Goal: Information Seeking & Learning: Learn about a topic

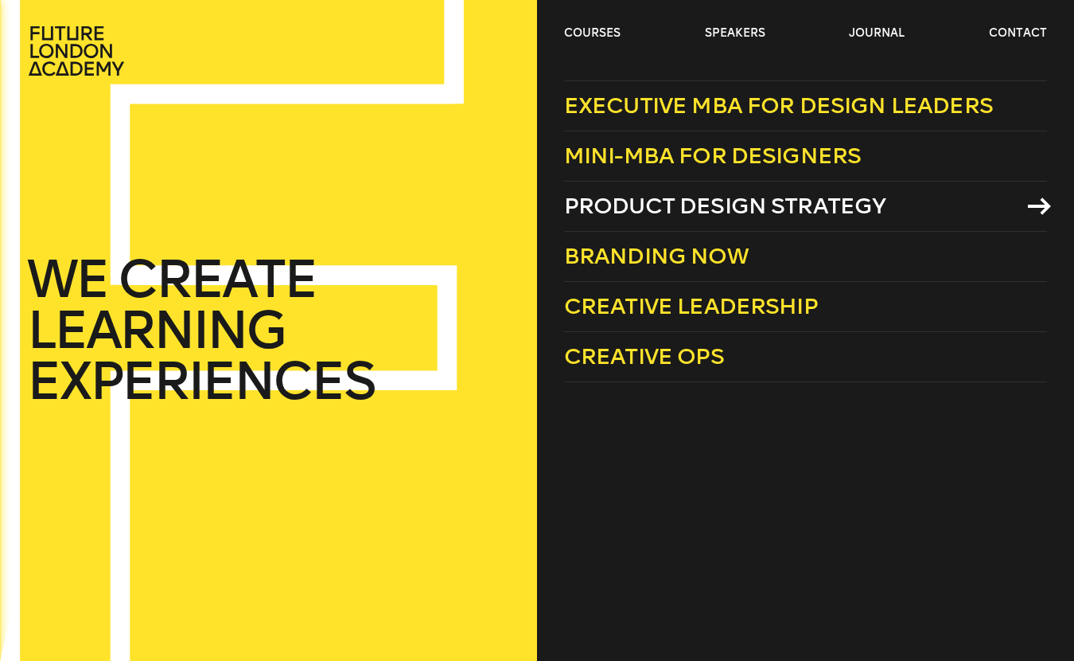
click at [668, 204] on span "Product Design Strategy" at bounding box center [725, 206] width 322 height 26
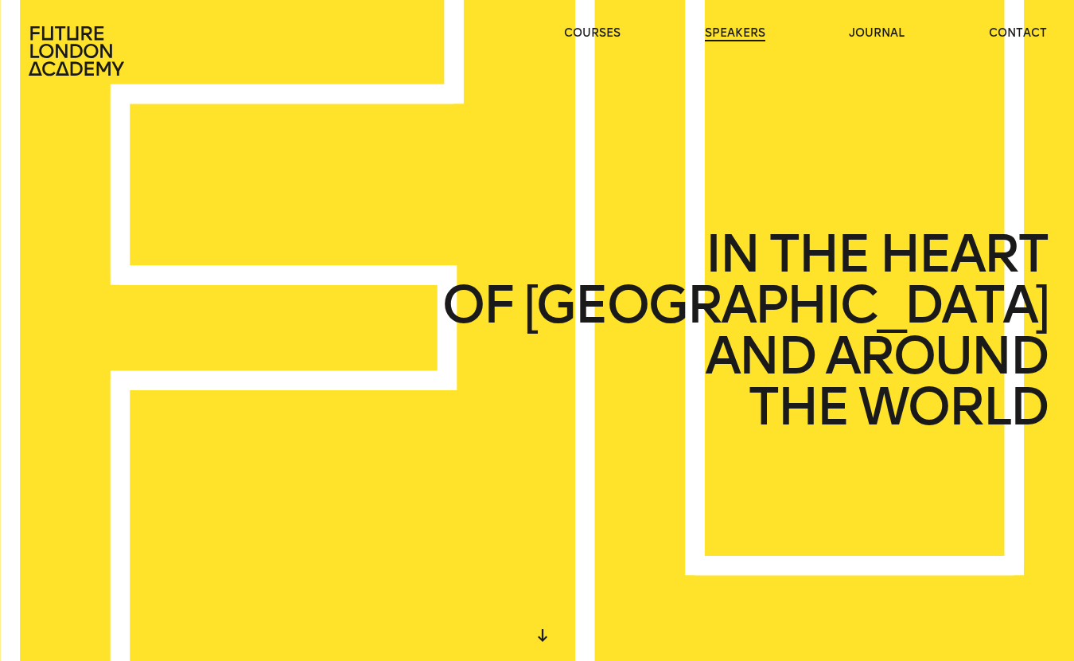
click at [743, 34] on link "speakers" at bounding box center [735, 33] width 60 height 16
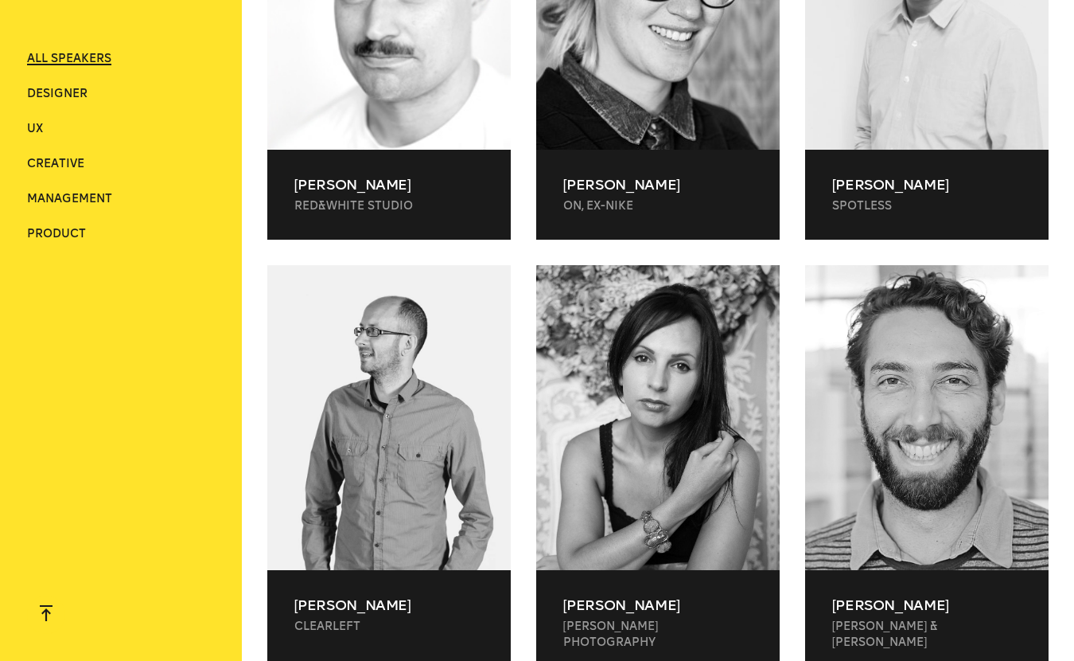
scroll to position [3317, 0]
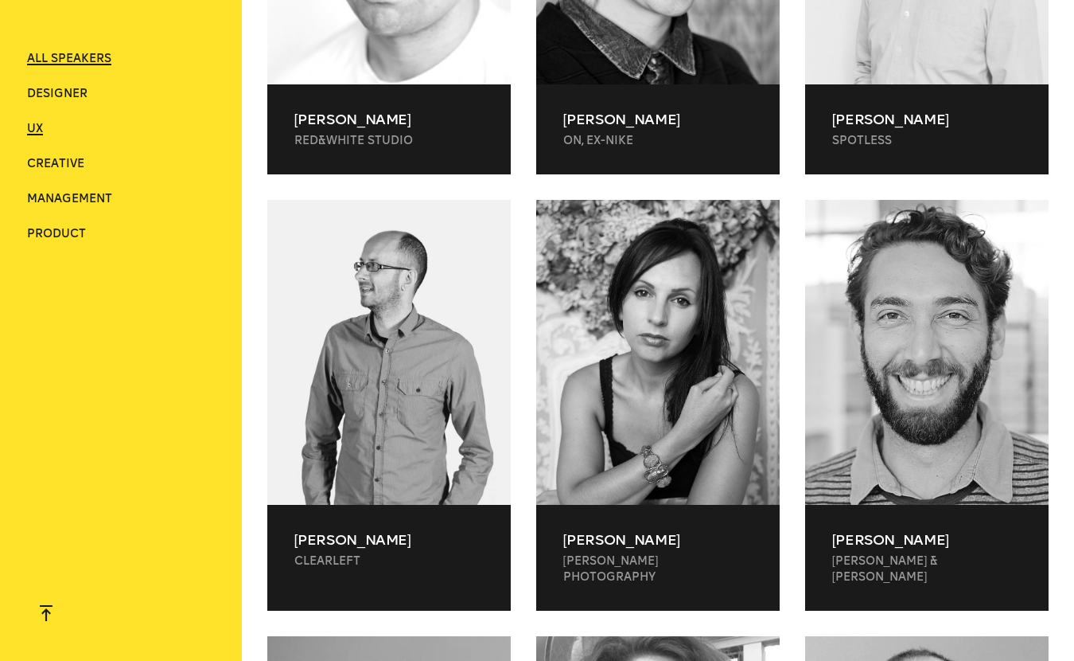
click at [34, 128] on span "UX" at bounding box center [35, 129] width 16 height 14
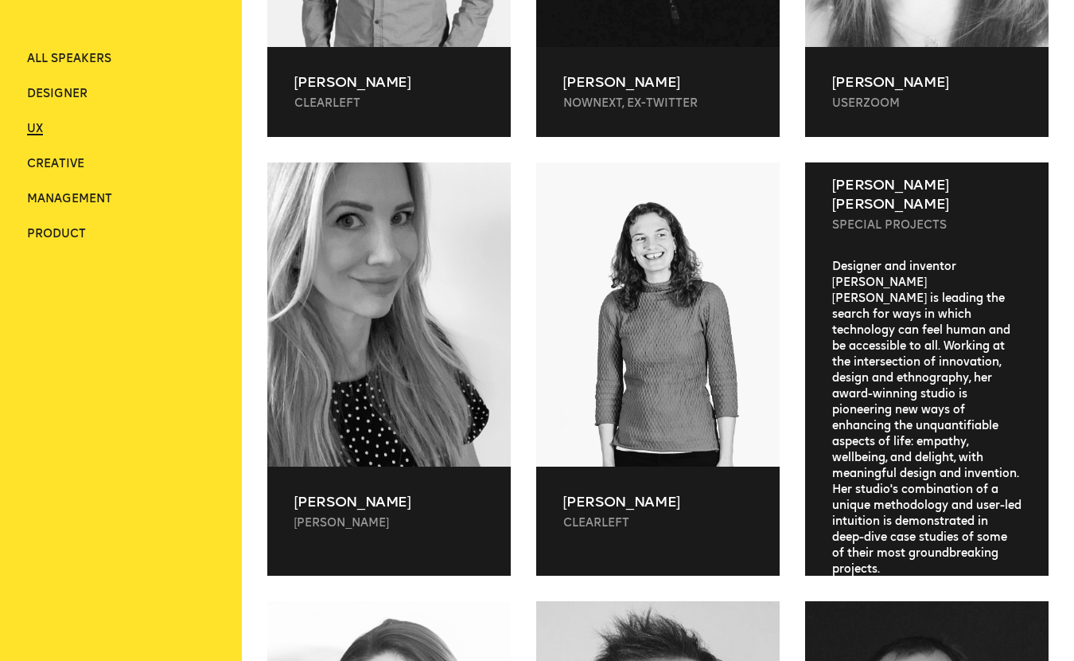
scroll to position [23, 0]
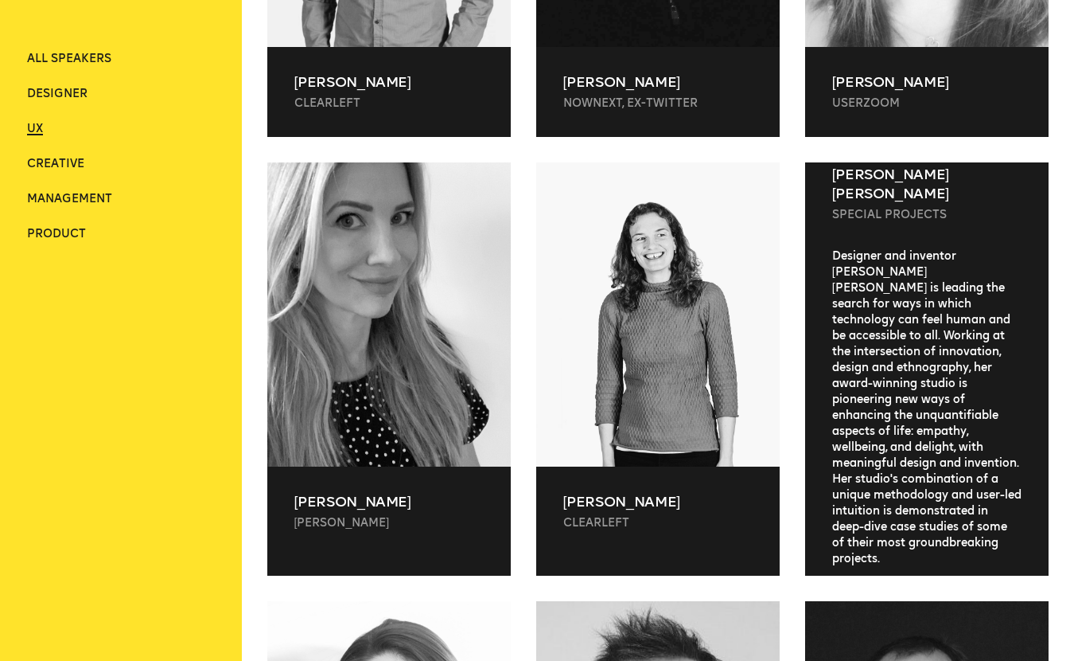
click at [1005, 352] on div "Designer and inventor [PERSON_NAME] [PERSON_NAME] is leading the search for way…" at bounding box center [927, 407] width 244 height 318
click at [886, 500] on div "Designer and inventor [PERSON_NAME] [PERSON_NAME] is leading the search for way…" at bounding box center [927, 407] width 244 height 318
click at [875, 165] on p "[PERSON_NAME] [PERSON_NAME]" at bounding box center [928, 184] width 190 height 38
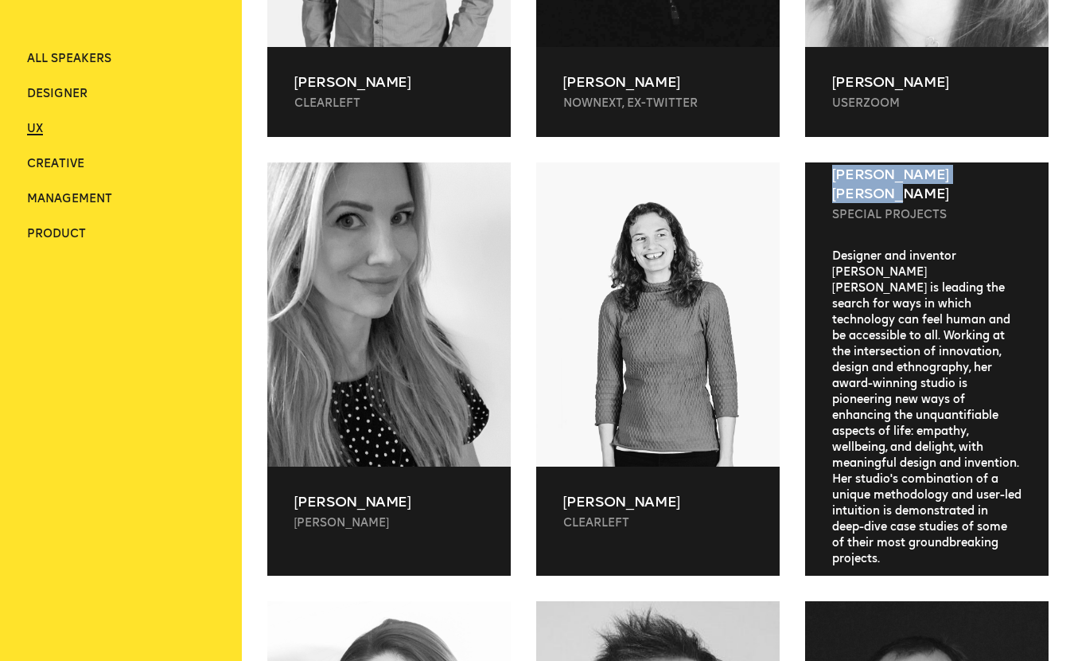
drag, startPoint x: 1020, startPoint y: 170, endPoint x: 827, endPoint y: 177, distance: 192.7
click at [827, 177] on div "[PERSON_NAME] [PERSON_NAME] Special Projects" at bounding box center [927, 193] width 244 height 109
copy p "[PERSON_NAME] [PERSON_NAME]"
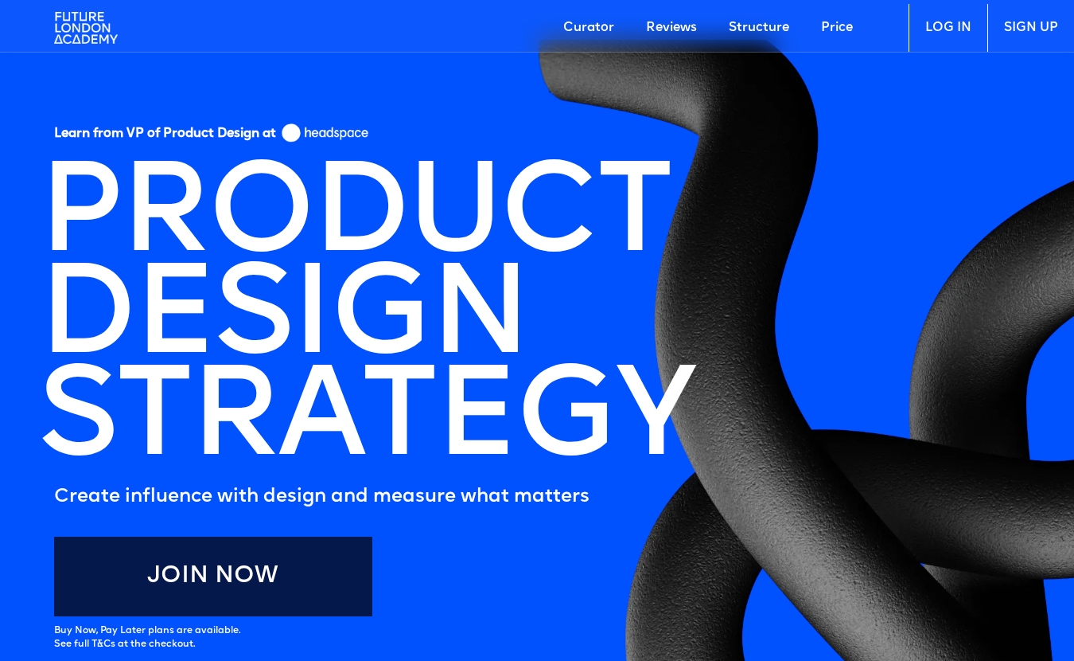
click at [846, 33] on link "Price" at bounding box center [837, 28] width 64 height 48
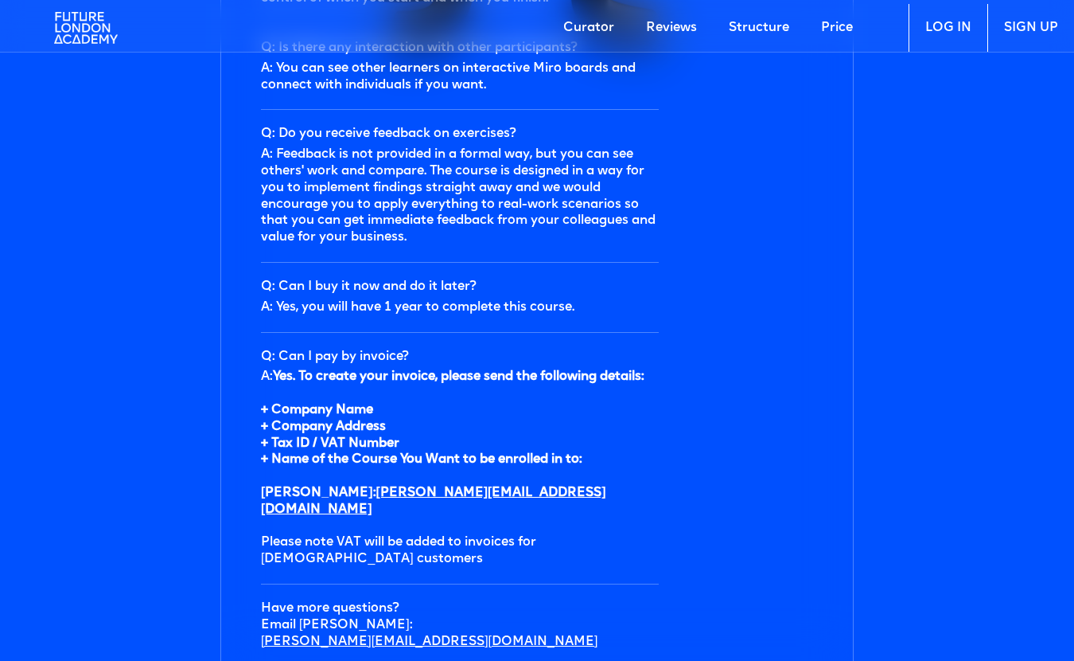
scroll to position [5159, 0]
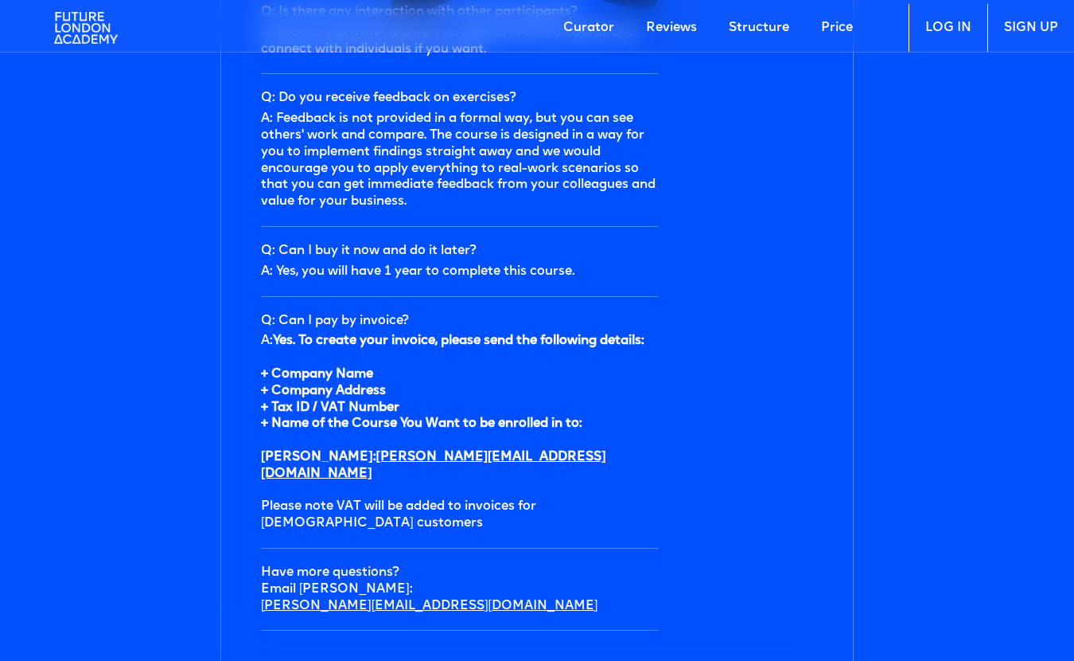
click at [693, 34] on link "Reviews" at bounding box center [671, 28] width 83 height 48
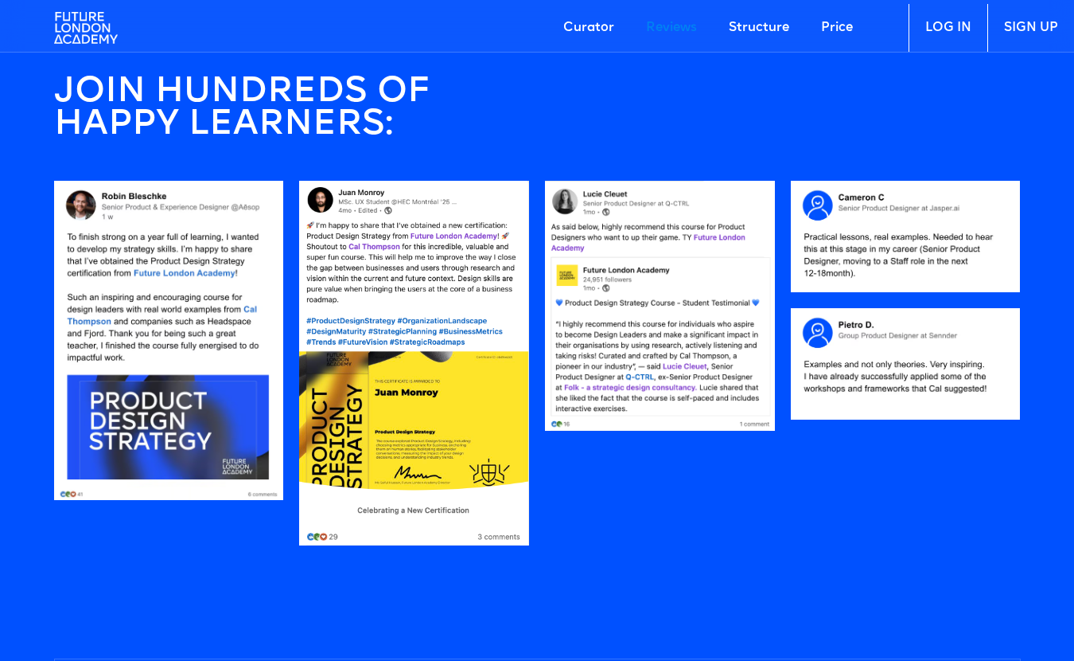
click at [755, 33] on link "Structure" at bounding box center [759, 28] width 92 height 48
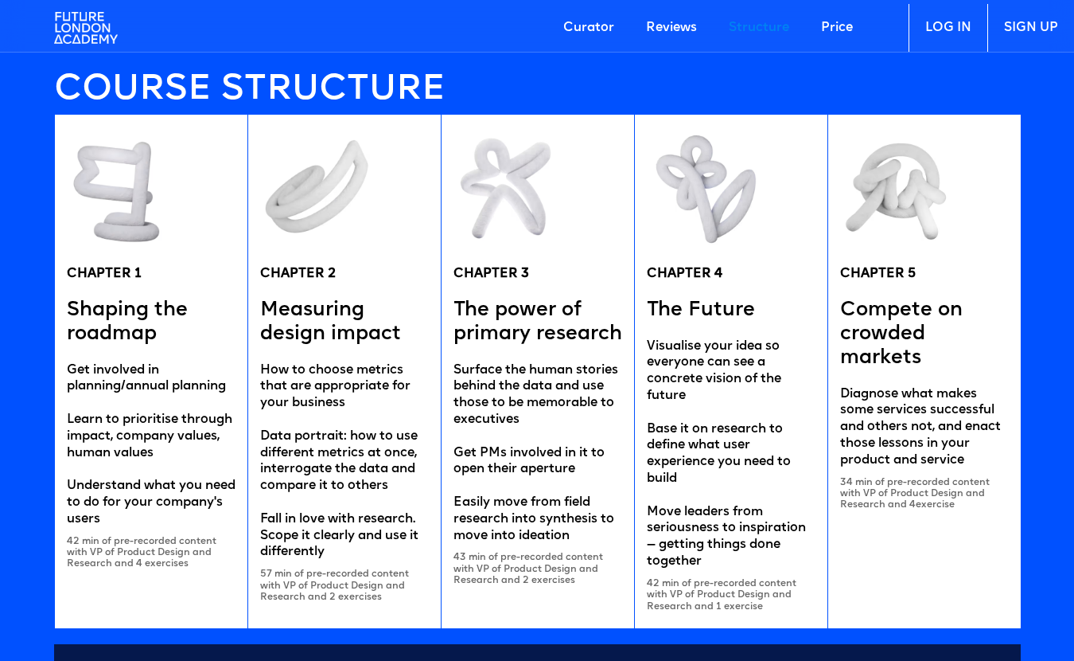
click at [602, 25] on link "Curator" at bounding box center [589, 28] width 83 height 48
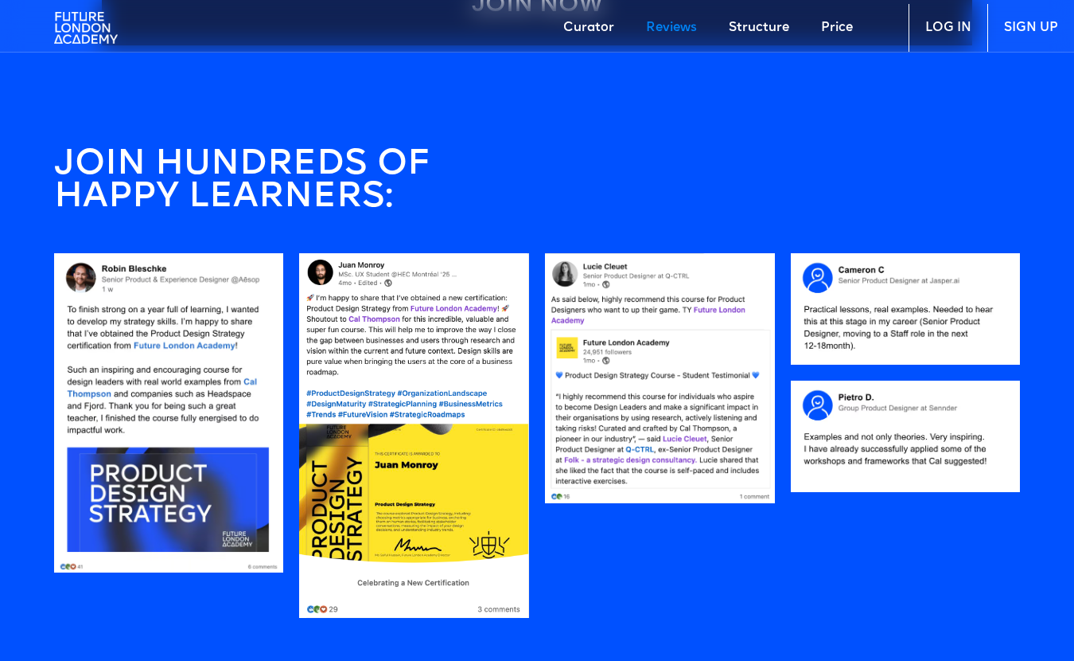
scroll to position [1282, 0]
